Goal: Transaction & Acquisition: Obtain resource

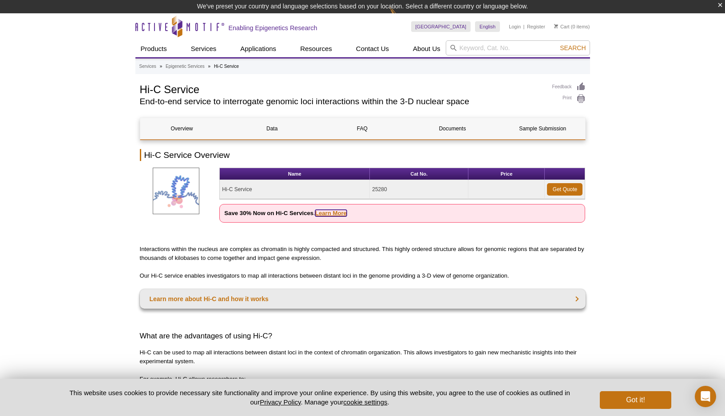
click at [332, 215] on link "Learn More" at bounding box center [331, 213] width 32 height 7
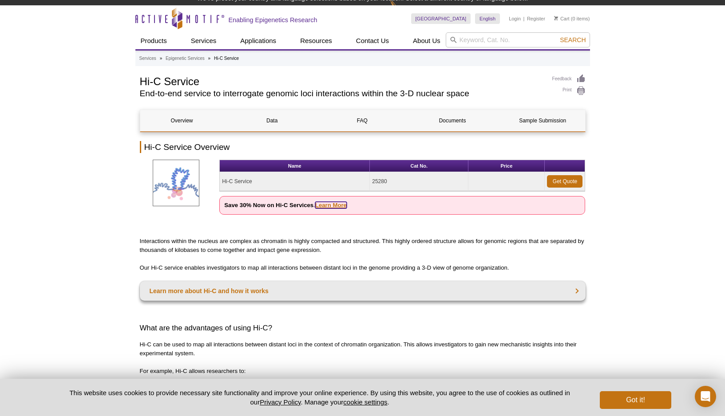
scroll to position [8, 0]
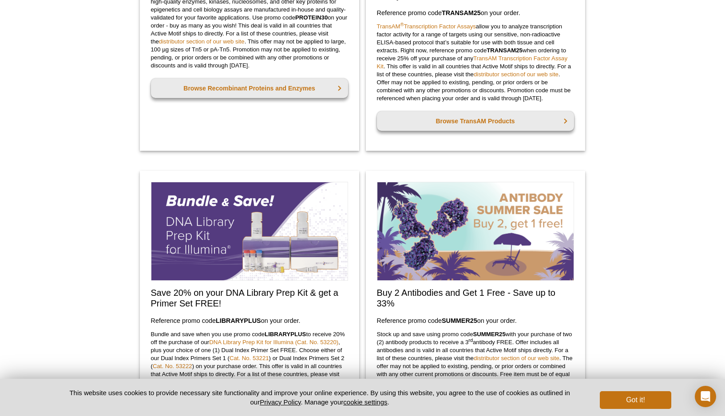
scroll to position [707, 0]
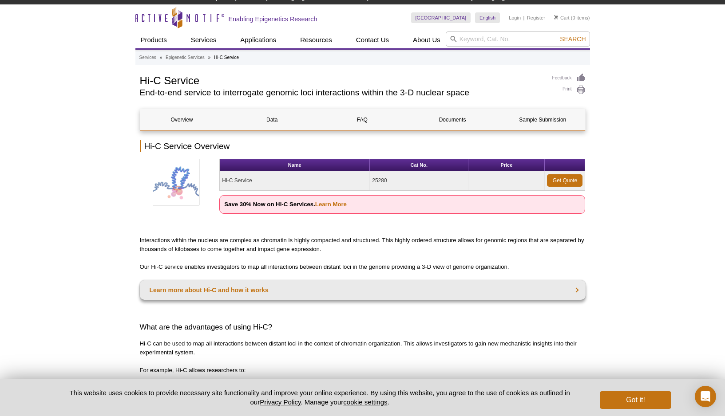
scroll to position [282, 0]
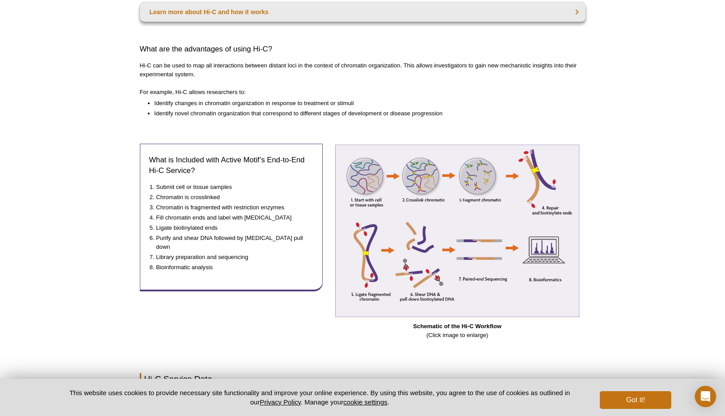
scroll to position [0, 0]
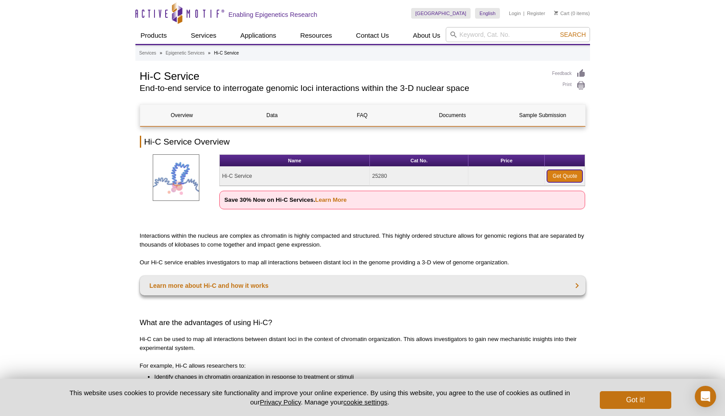
click at [558, 179] on link "Get Quote" at bounding box center [565, 176] width 36 height 12
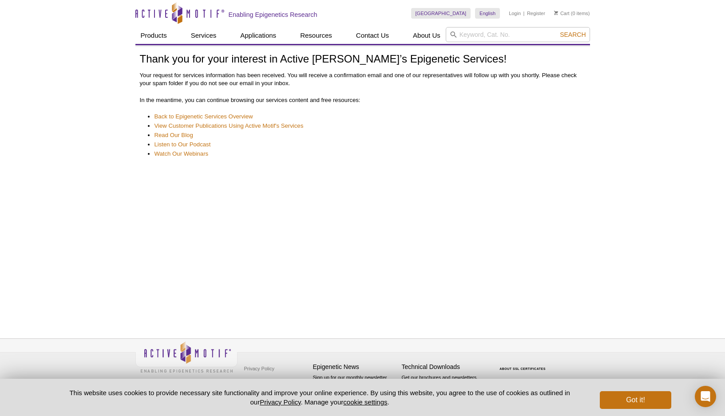
click at [646, 412] on pint-cookie-banner "This website uses cookies to provide necessary site functionality and improve y…" at bounding box center [362, 397] width 725 height 37
click at [636, 404] on button "Got it!" at bounding box center [635, 400] width 71 height 18
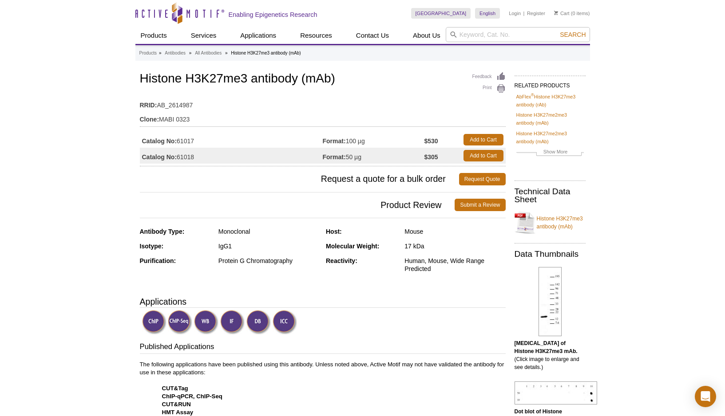
click at [187, 142] on td "Catalog No: 61017" at bounding box center [231, 140] width 183 height 16
copy td "61017"
